Goal: Information Seeking & Learning: Learn about a topic

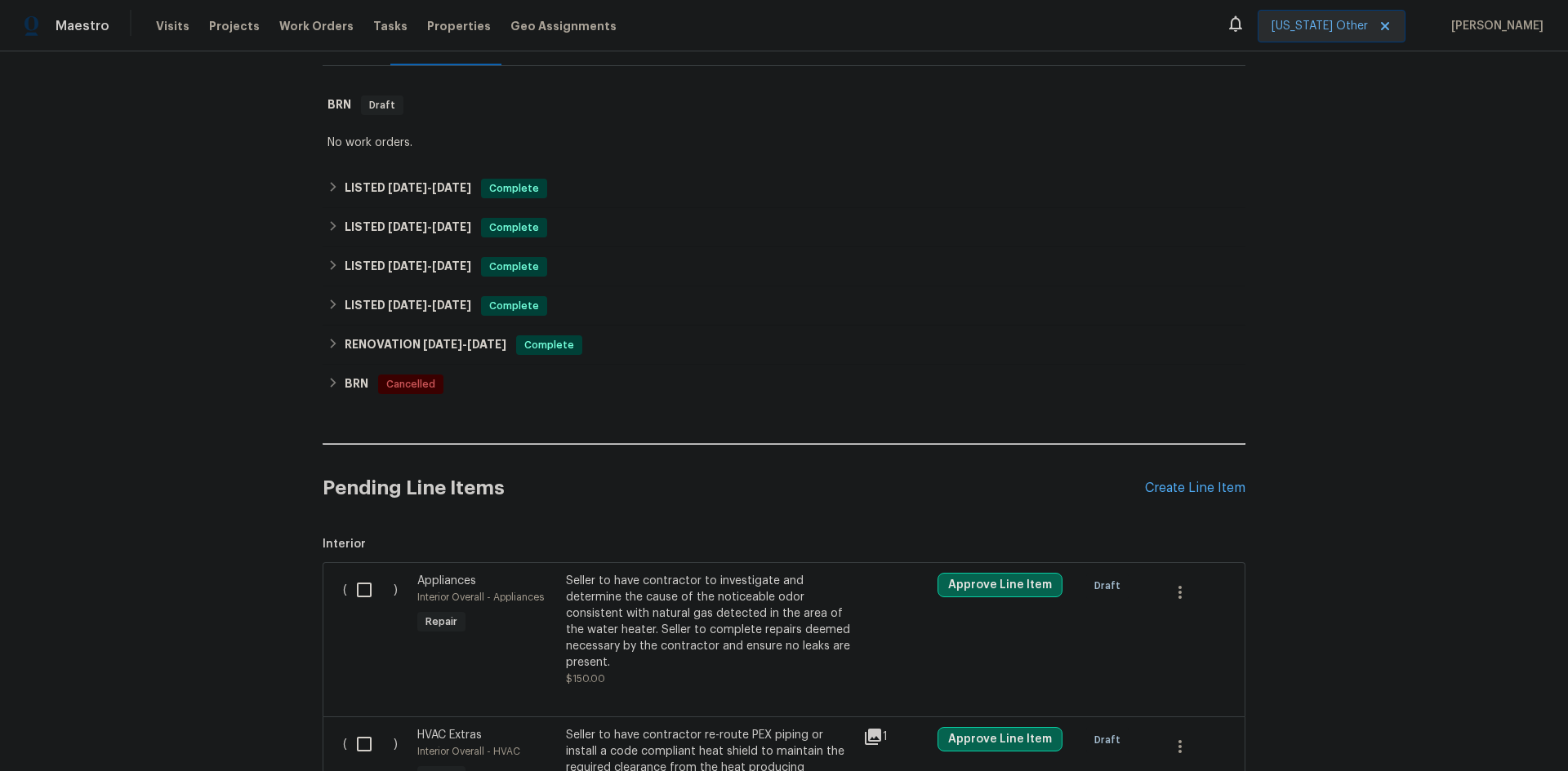
scroll to position [245, 0]
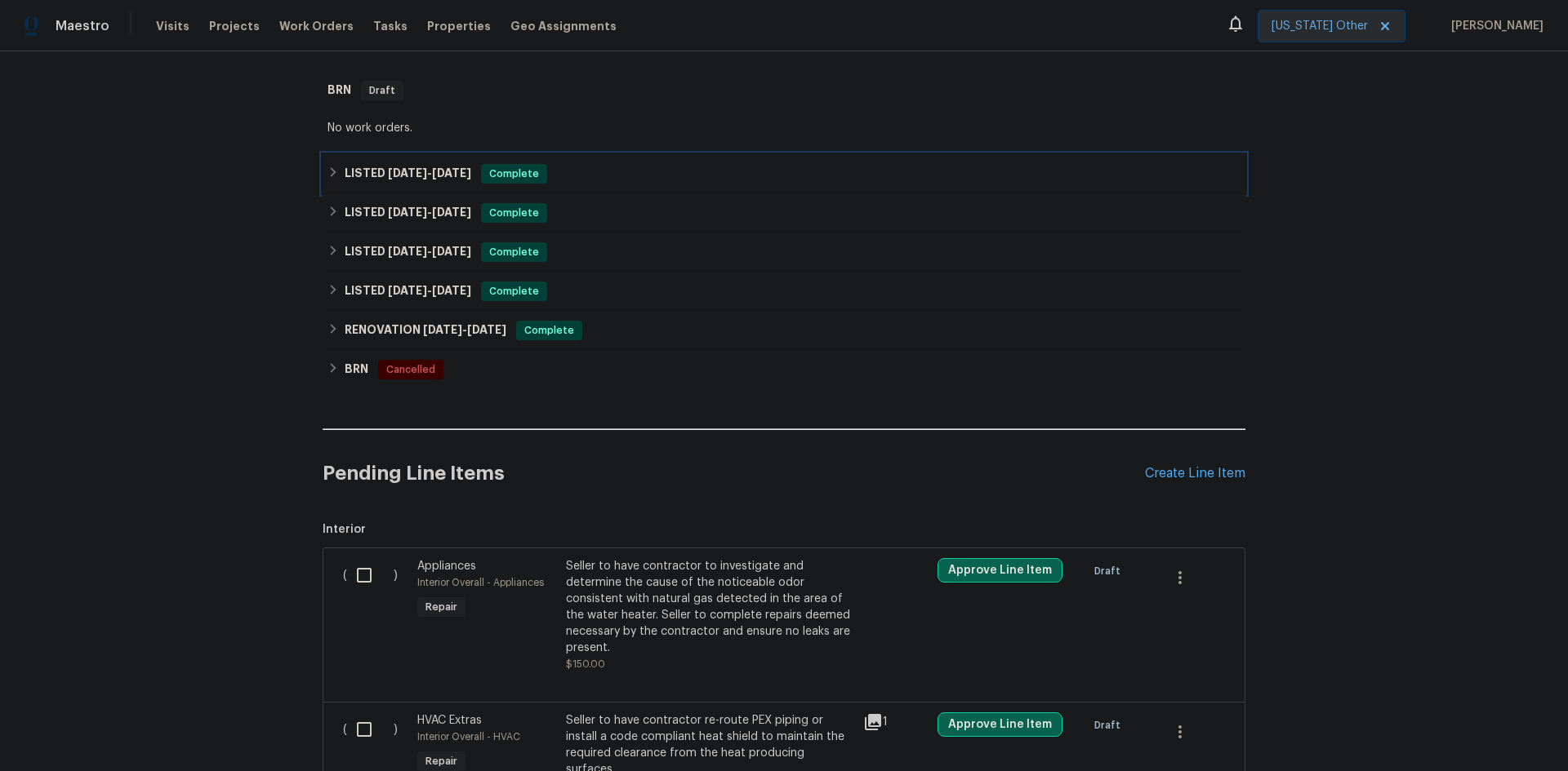
click at [366, 170] on h6 "LISTED [DATE] - [DATE]" at bounding box center [407, 174] width 126 height 20
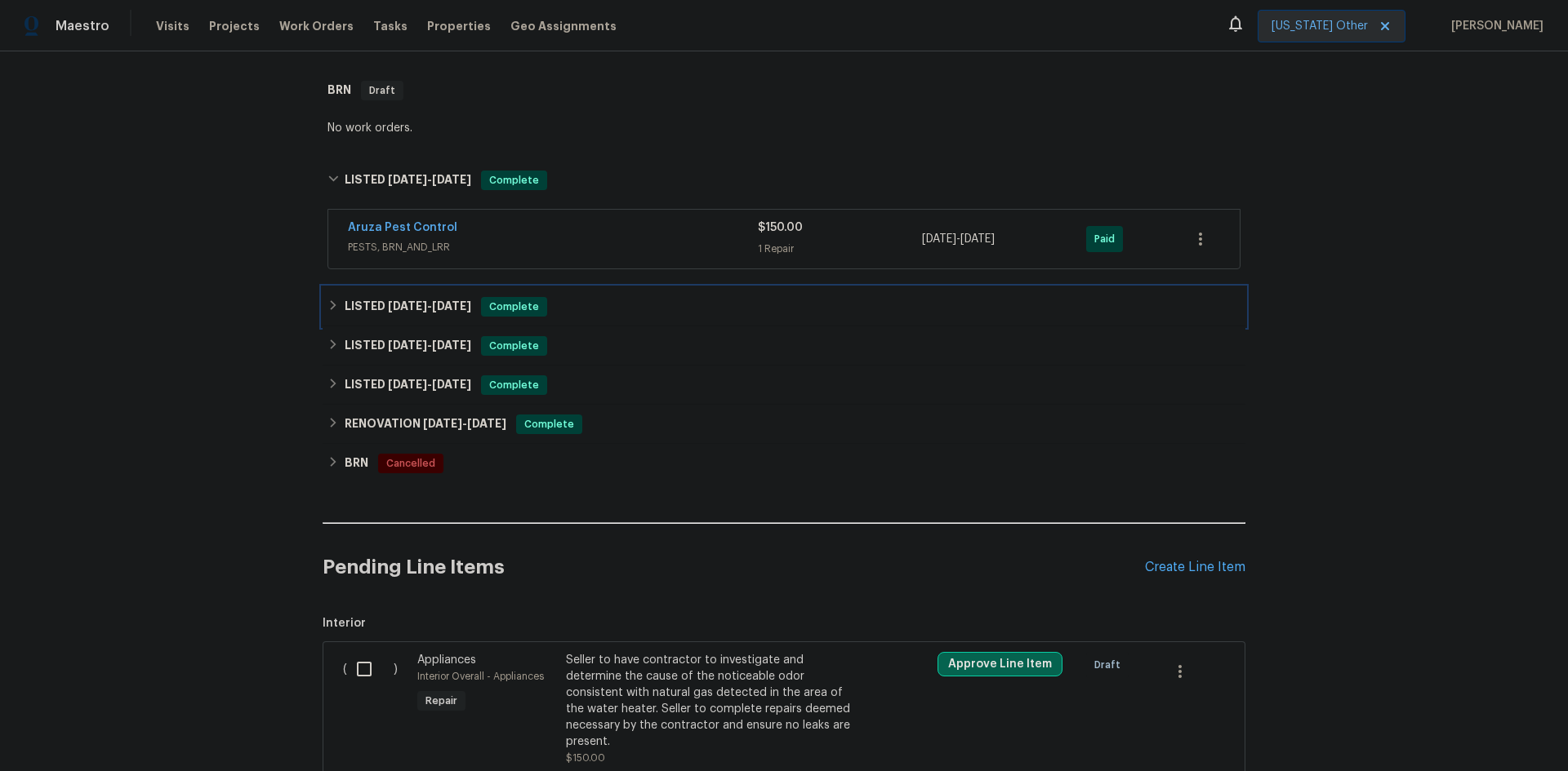
click at [358, 307] on h6 "LISTED [DATE] - [DATE]" at bounding box center [407, 307] width 126 height 20
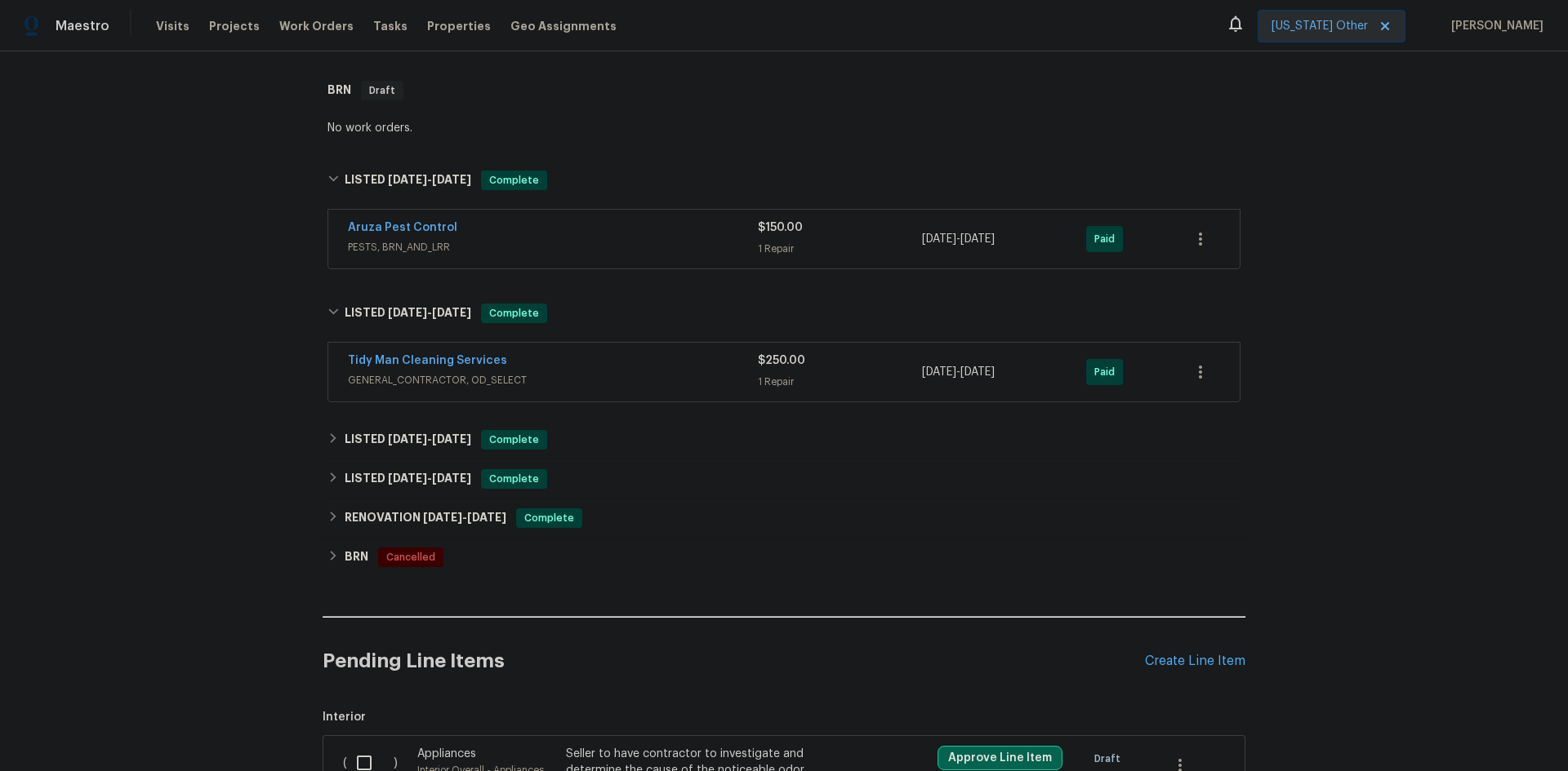
click at [533, 230] on div "Aruza Pest Control" at bounding box center [552, 229] width 410 height 20
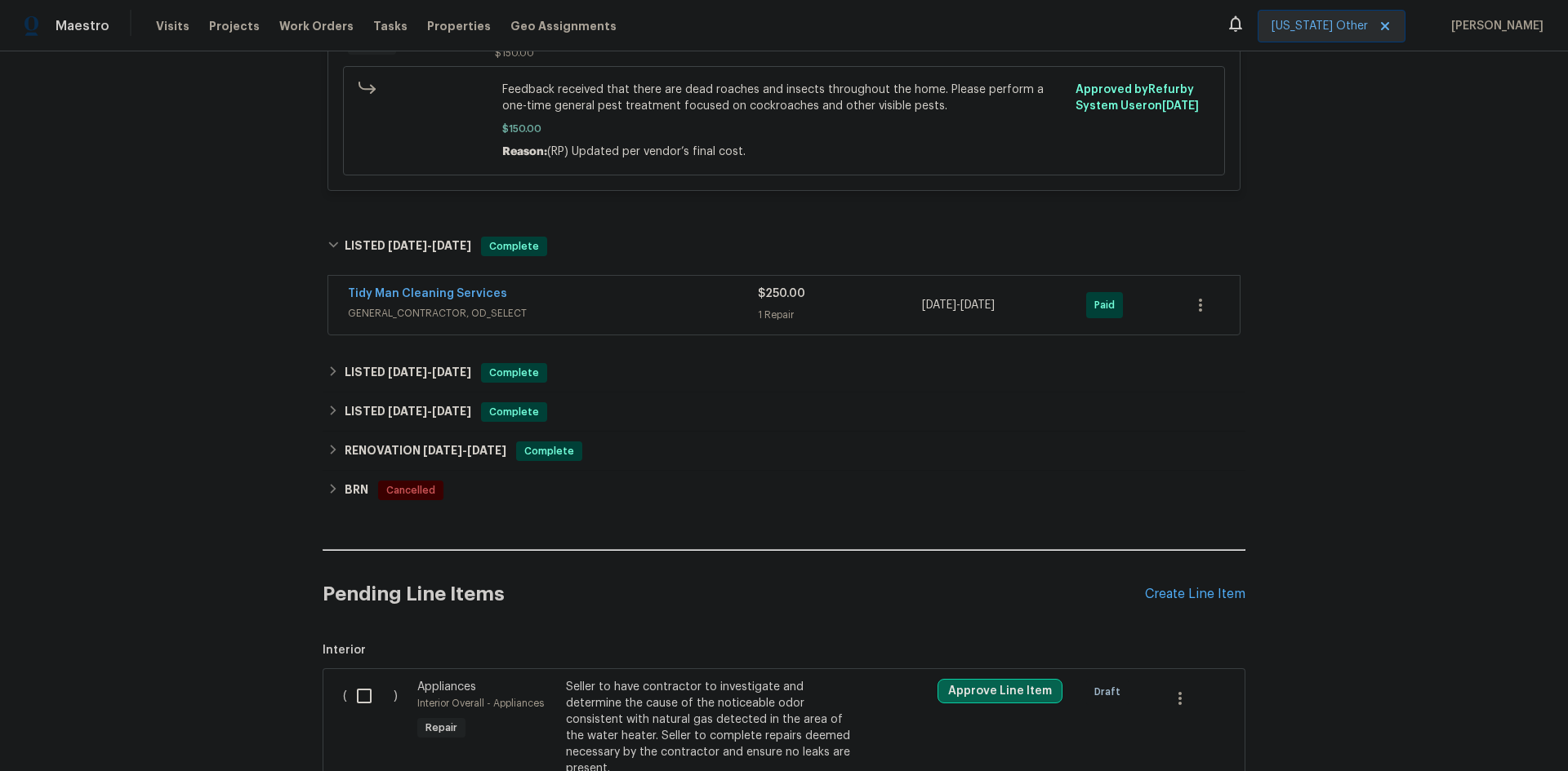
scroll to position [571, 0]
click at [387, 370] on span "[DATE]" at bounding box center [407, 370] width 39 height 12
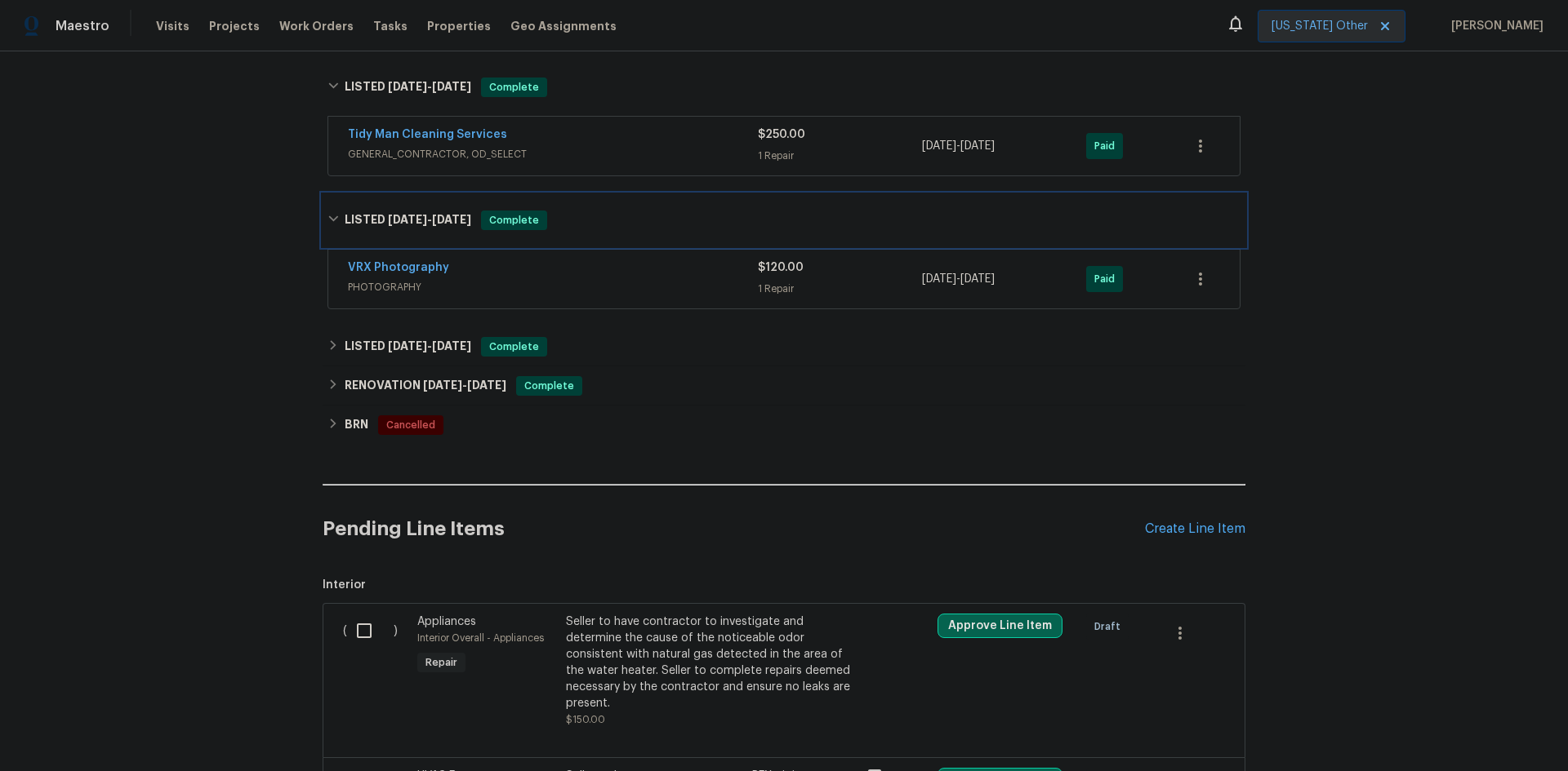
scroll to position [735, 0]
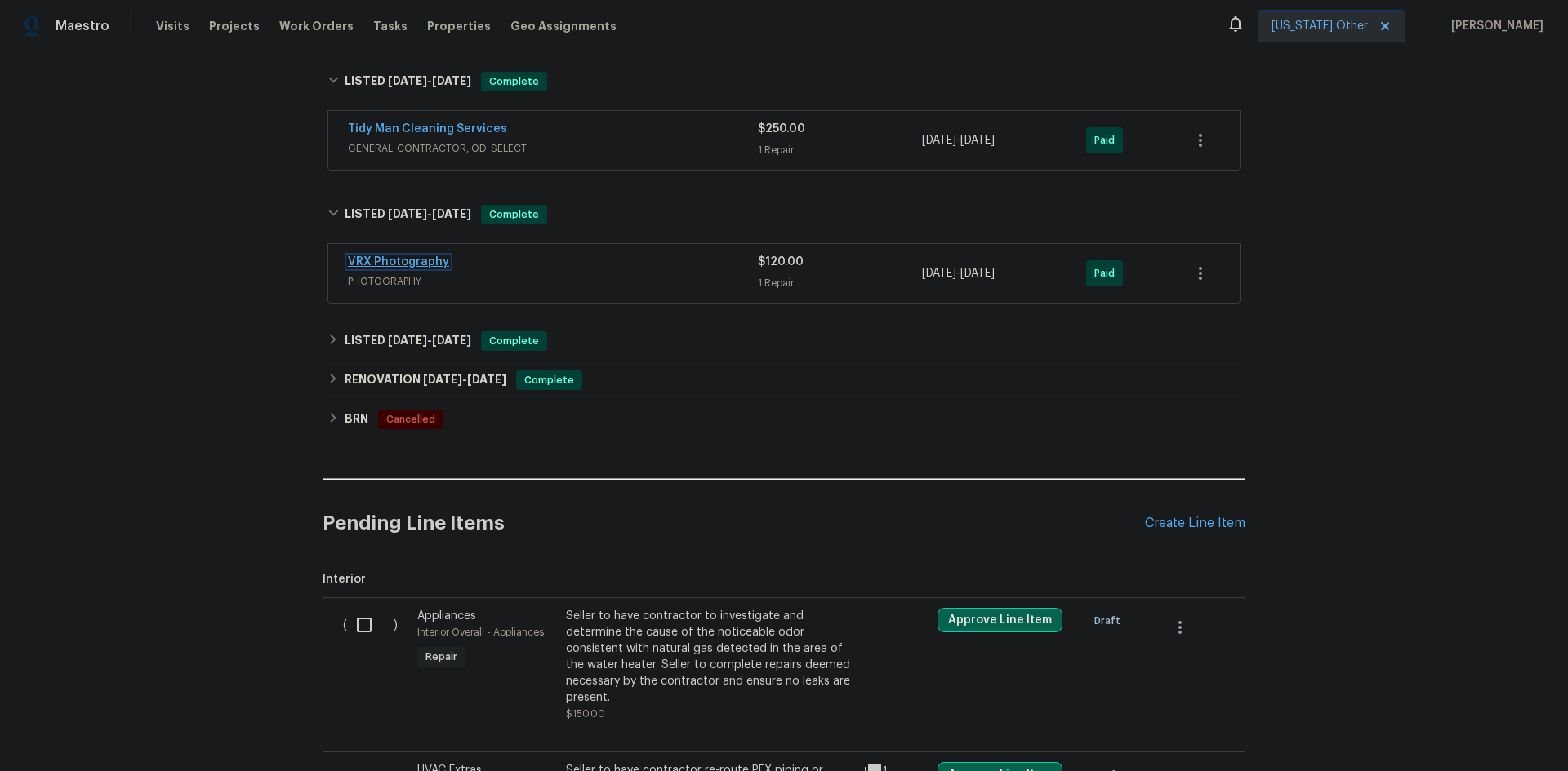
click at [410, 262] on link "VRX Photography" at bounding box center [397, 262] width 101 height 12
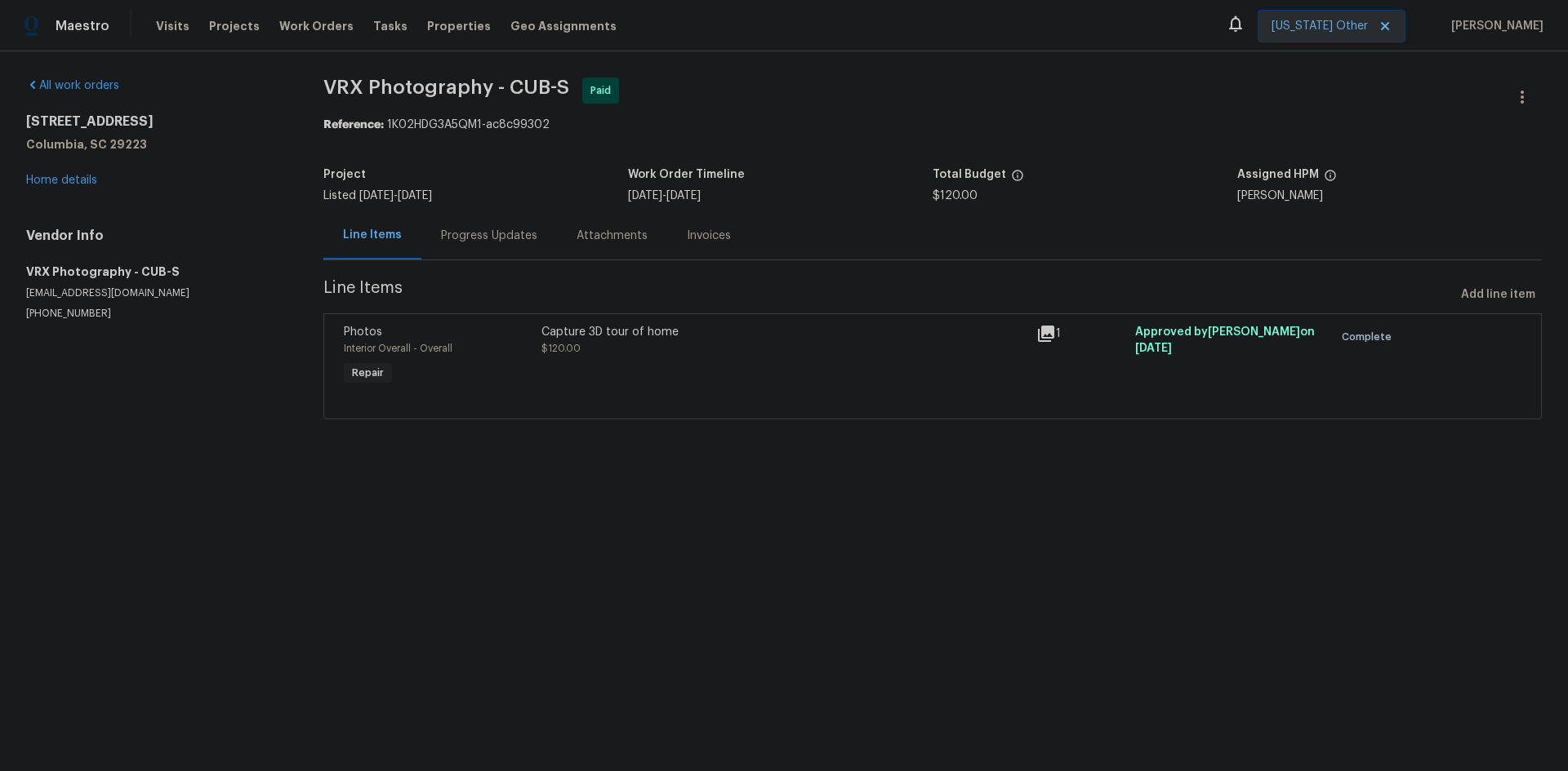
click at [608, 367] on div "Capture 3D tour of home $120.00" at bounding box center [784, 356] width 495 height 75
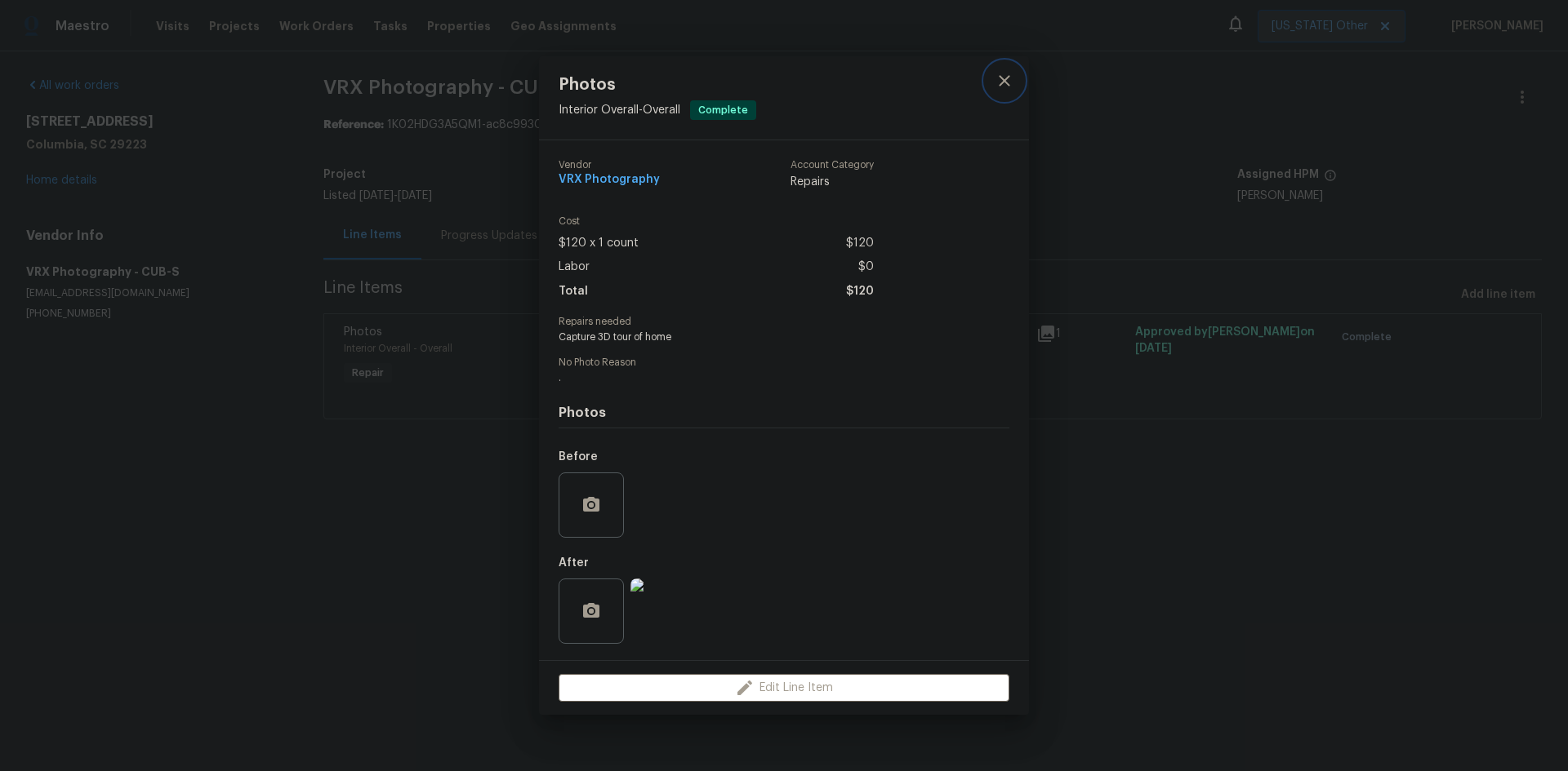
click at [1009, 84] on icon "close" at bounding box center [1004, 81] width 11 height 11
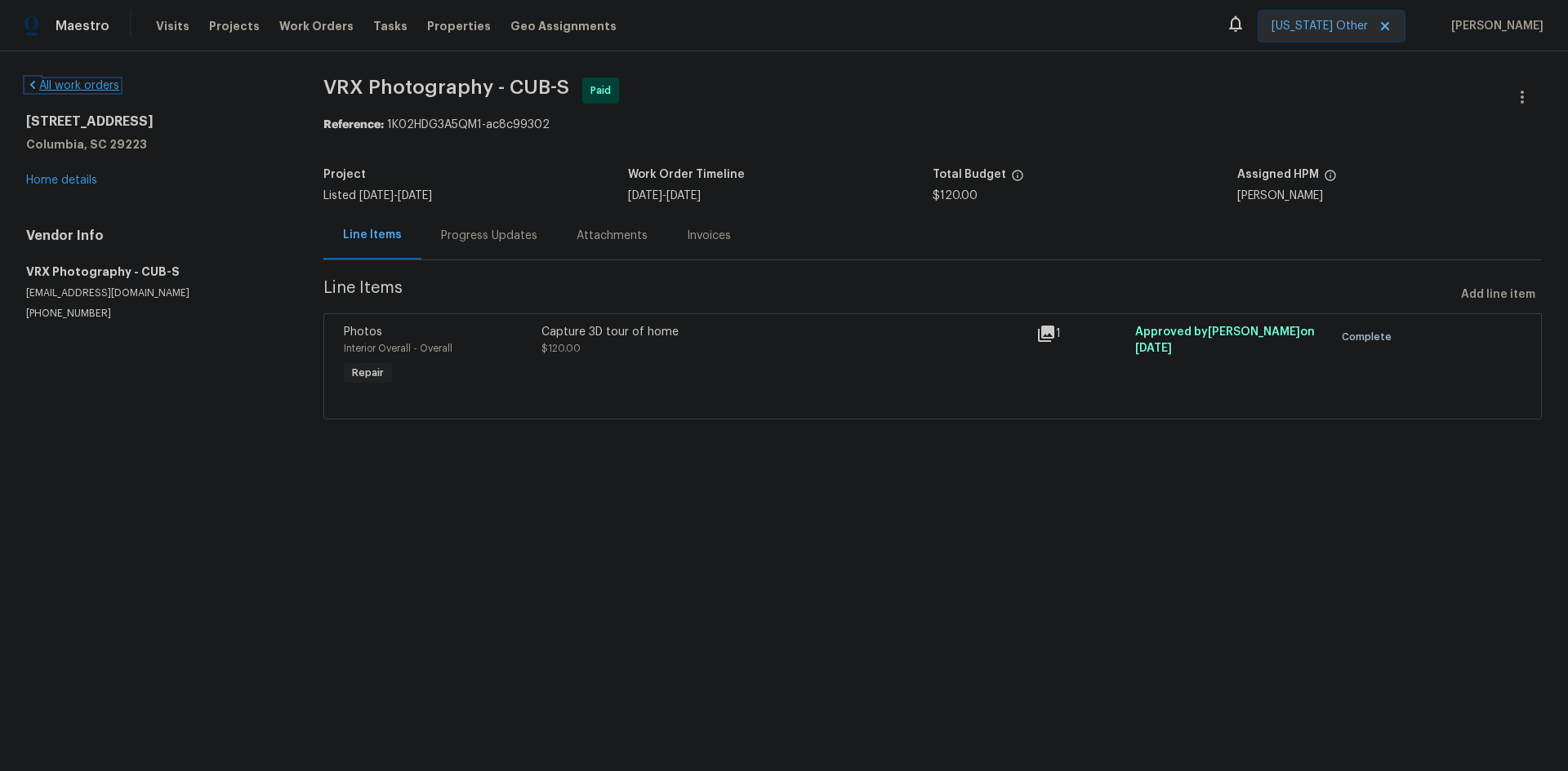
click at [88, 84] on link "All work orders" at bounding box center [73, 85] width 93 height 12
